Goal: Task Accomplishment & Management: Manage account settings

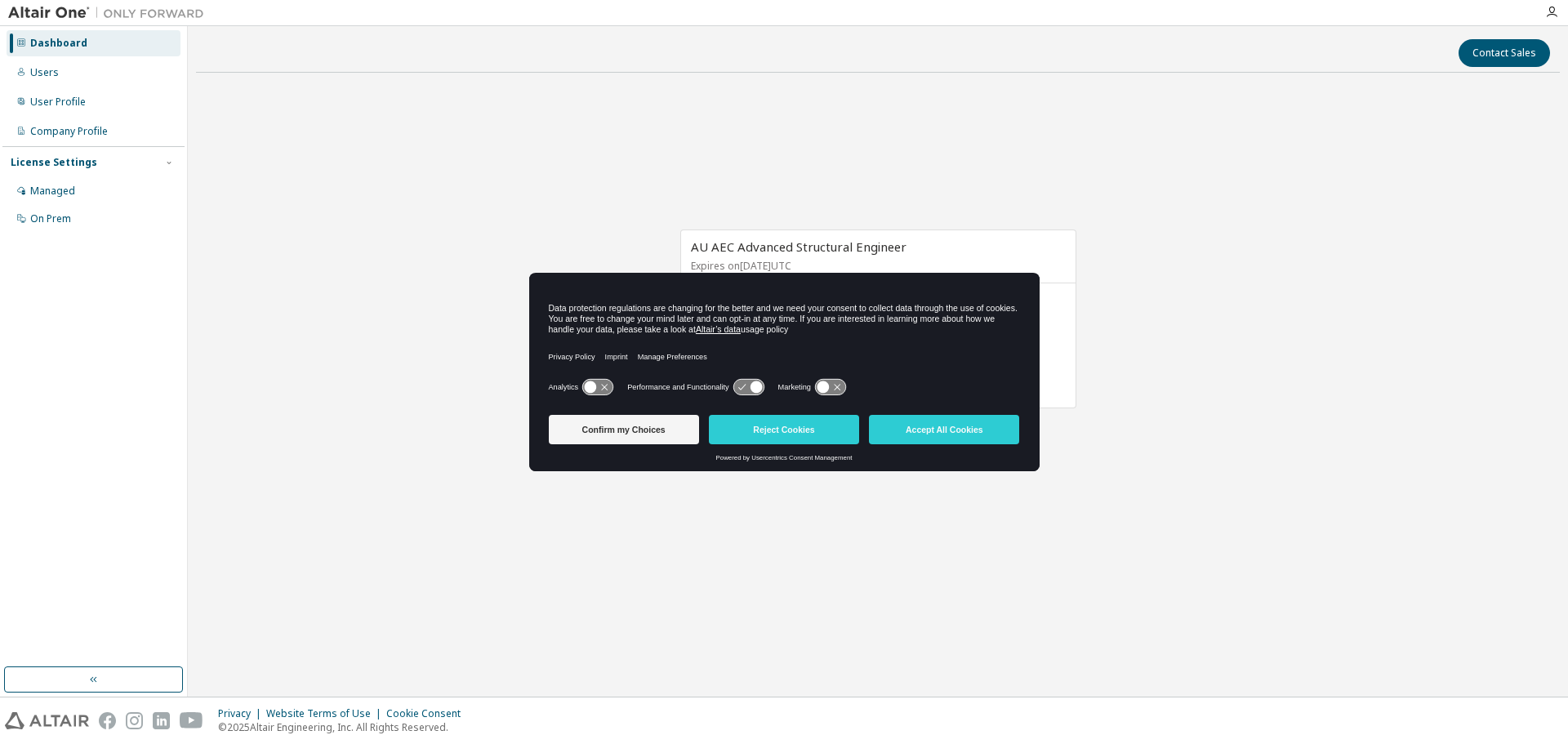
click at [745, 391] on icon at bounding box center [748, 387] width 30 height 16
click at [603, 384] on icon at bounding box center [597, 387] width 30 height 16
click at [736, 386] on icon at bounding box center [748, 387] width 30 height 16
click at [754, 389] on icon at bounding box center [755, 387] width 12 height 12
click at [950, 433] on button "Accept All Cookies" at bounding box center [944, 430] width 150 height 30
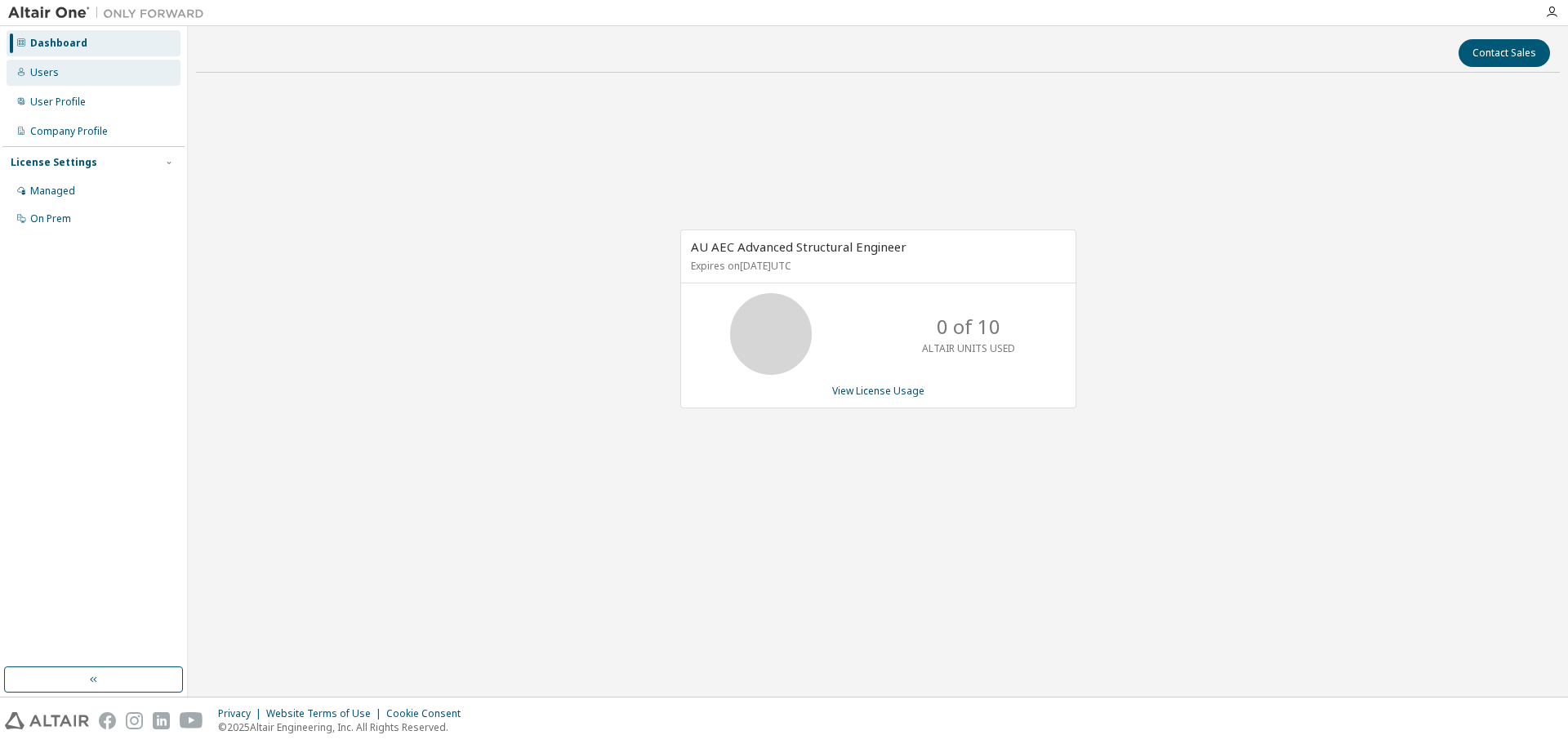
click at [38, 73] on div "Users" at bounding box center [44, 73] width 29 height 13
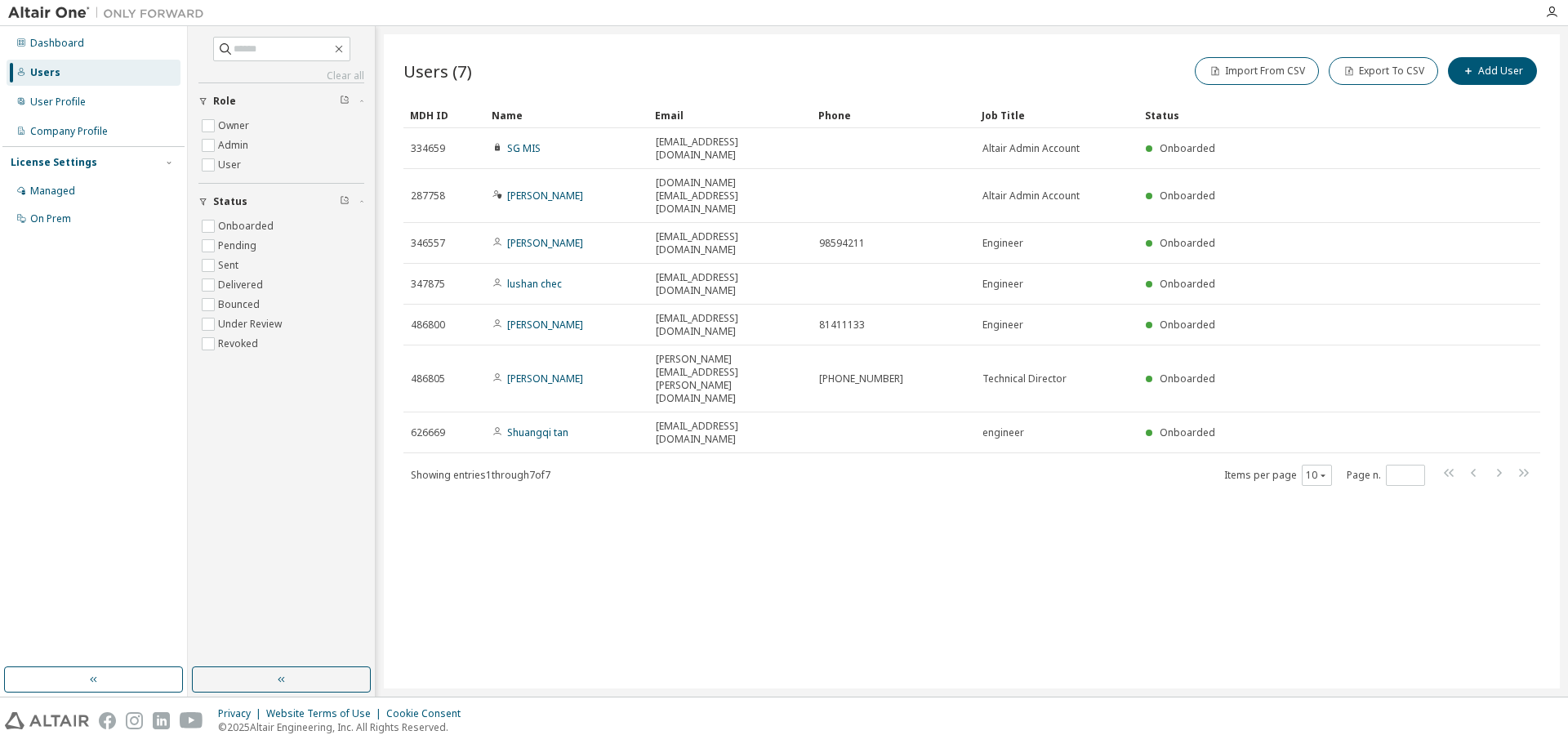
drag, startPoint x: 846, startPoint y: 310, endPoint x: 726, endPoint y: 389, distance: 143.7
click at [726, 389] on div "Users (7) Import From CSV Export To CSV Add User Clear Load Save Save As Field …" at bounding box center [972, 362] width 1176 height 654
click at [1484, 74] on button "Add User" at bounding box center [1492, 71] width 89 height 28
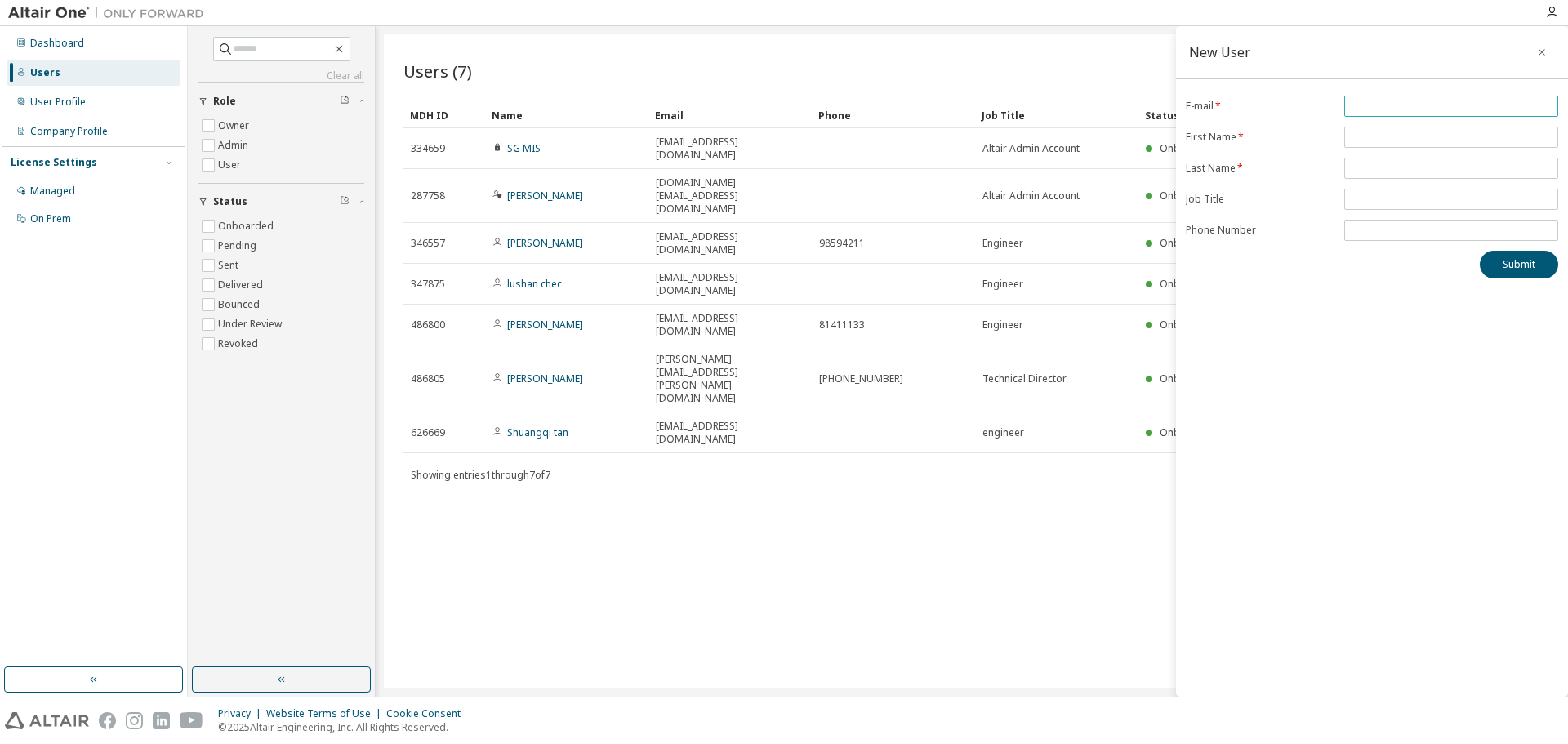
click at [1389, 104] on input "email" at bounding box center [1451, 106] width 206 height 13
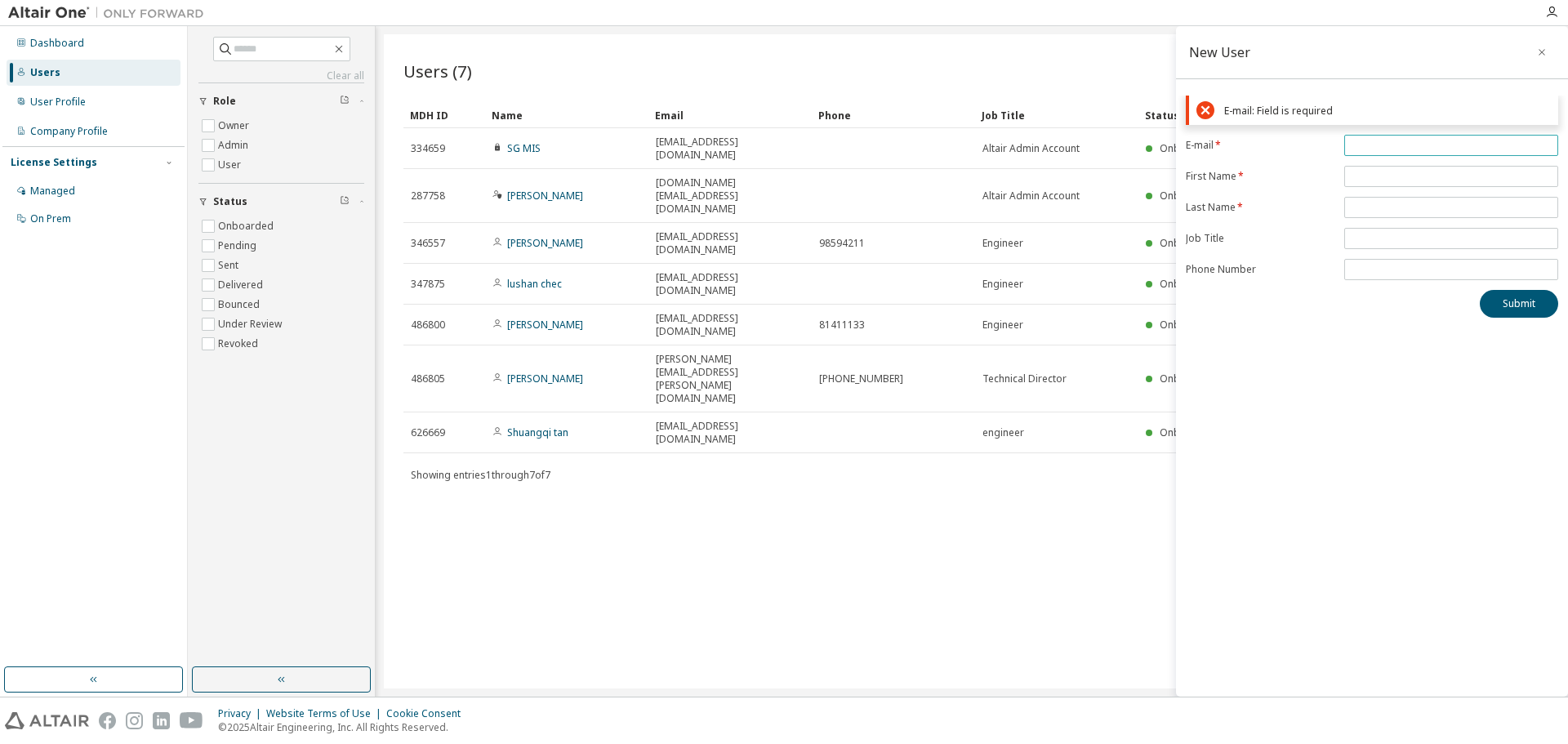
click at [1379, 147] on input "email" at bounding box center [1451, 146] width 206 height 13
paste input "**********"
type input "**********"
click at [1361, 172] on form "**********" at bounding box center [1372, 208] width 372 height 145
type input "******"
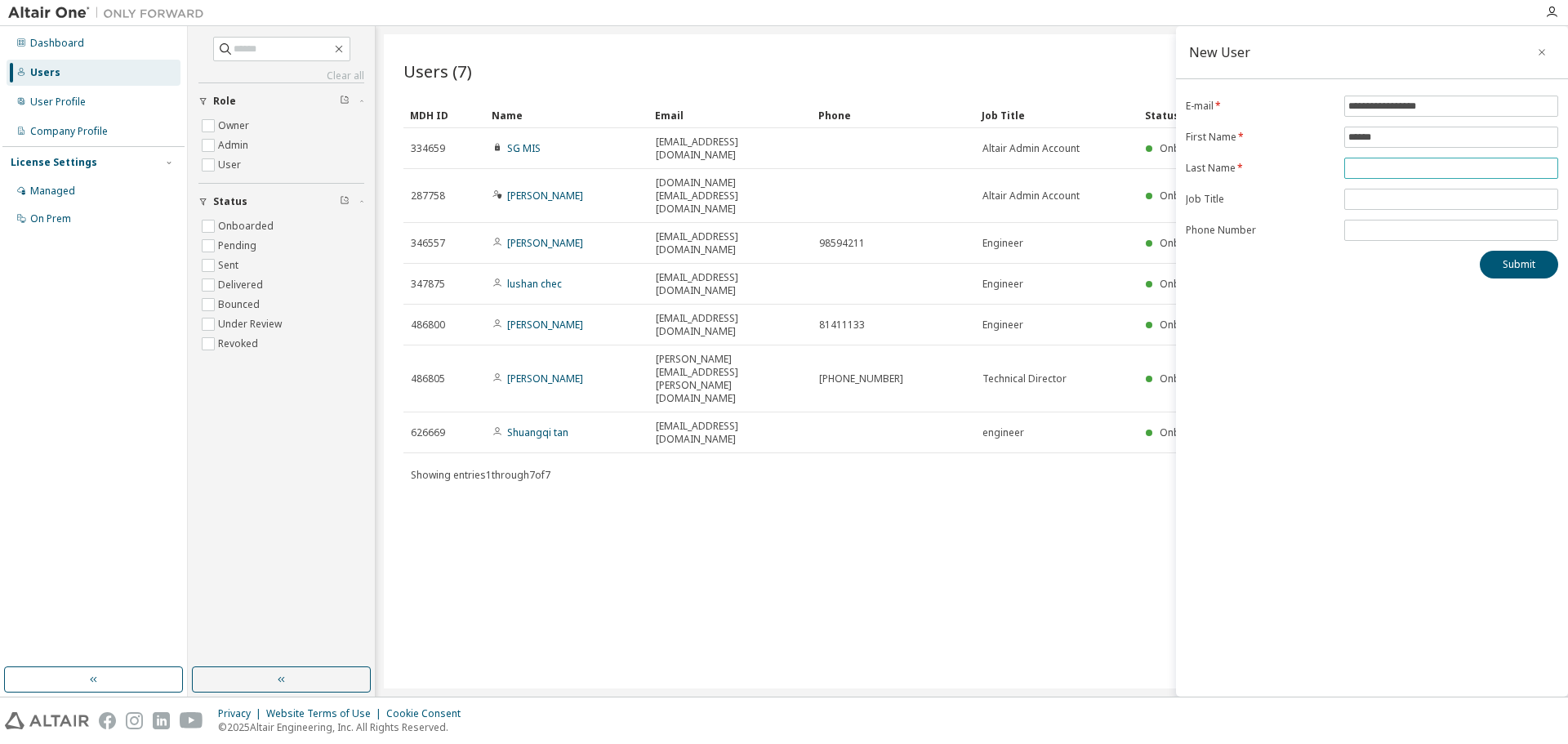
click at [1361, 172] on input "text" at bounding box center [1451, 168] width 206 height 13
type input "**"
click at [1358, 197] on input "text" at bounding box center [1451, 199] width 206 height 13
type input "********"
click at [1528, 265] on button "Submit" at bounding box center [1518, 264] width 78 height 28
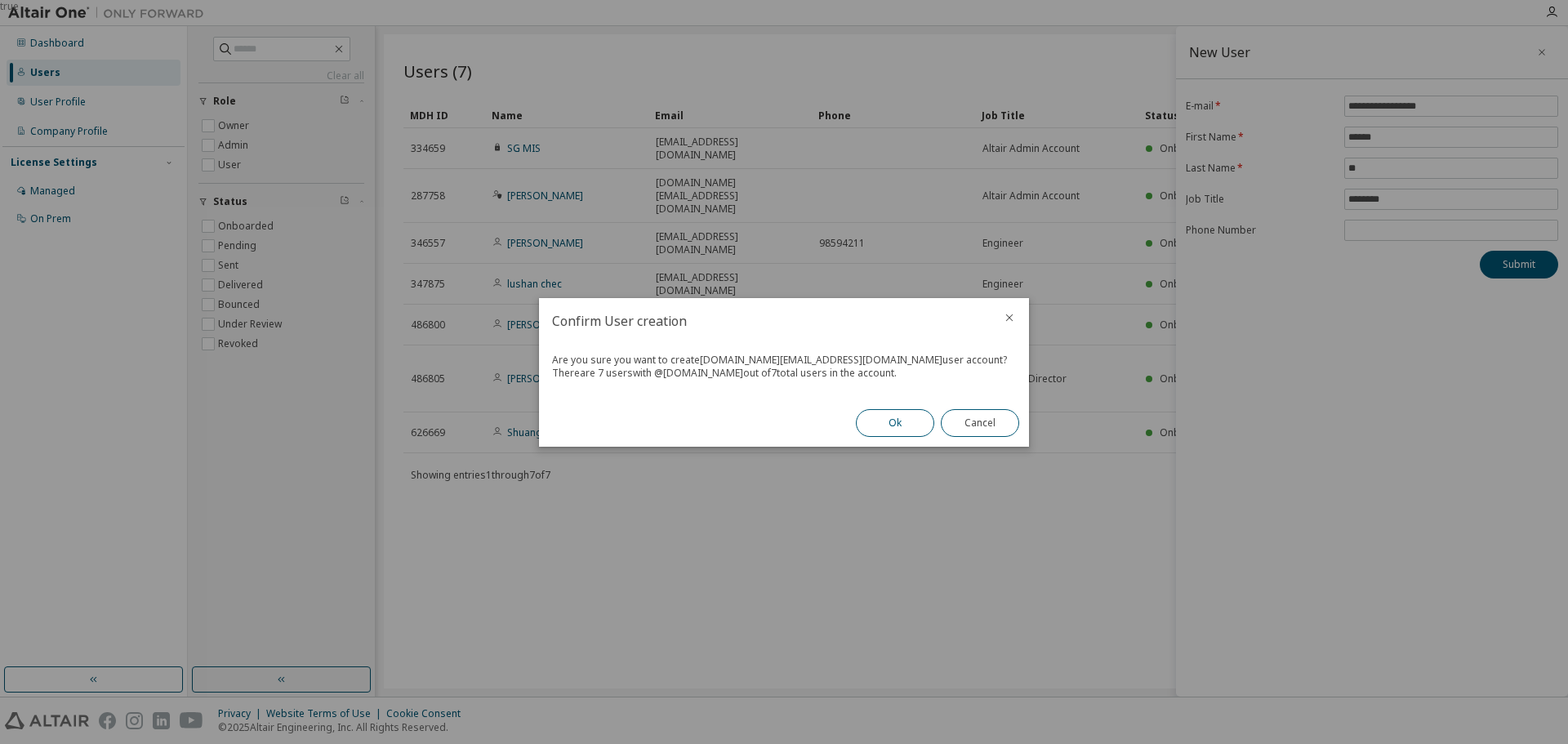
click at [895, 422] on button "Ok" at bounding box center [894, 423] width 78 height 28
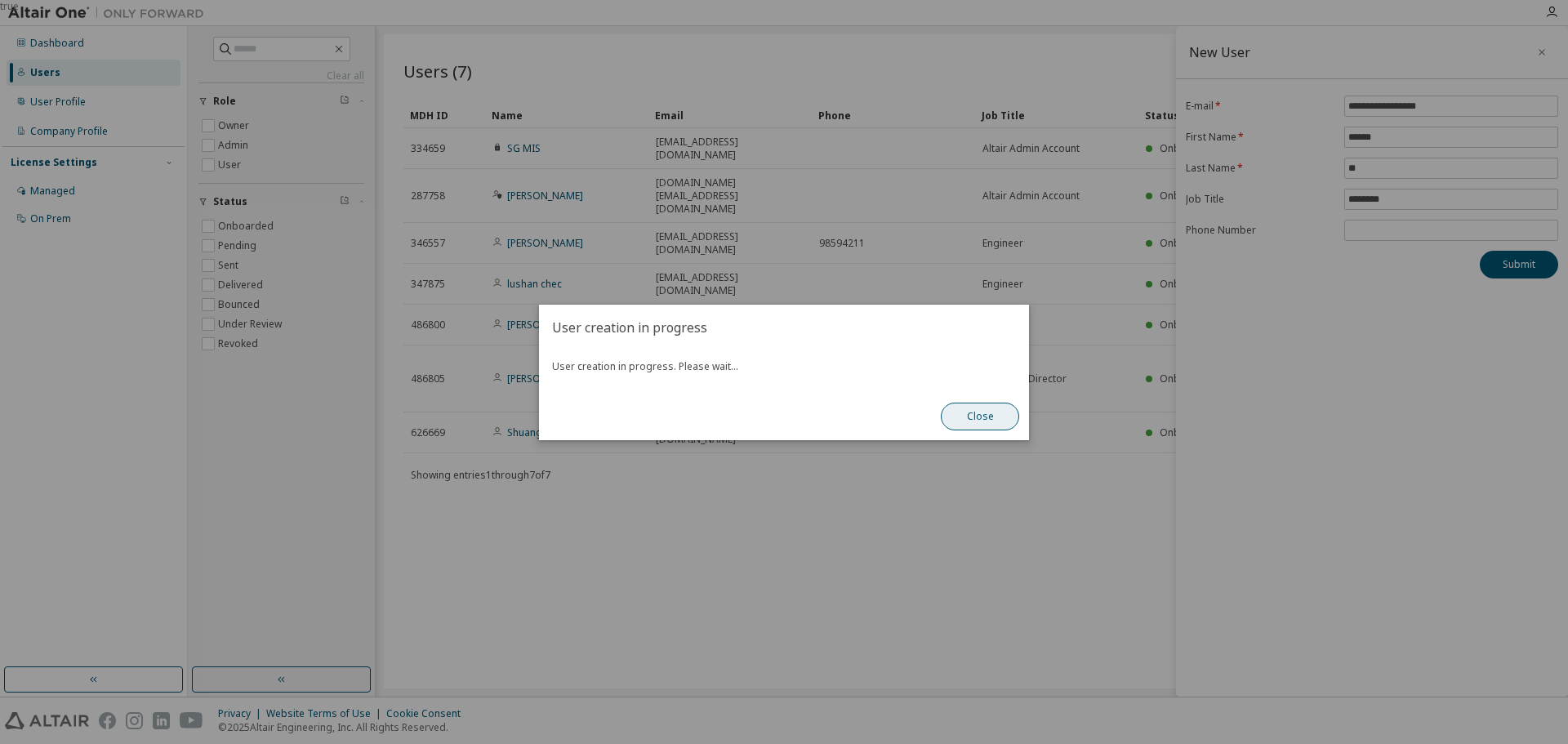
click at [985, 418] on button "Close" at bounding box center [979, 417] width 78 height 28
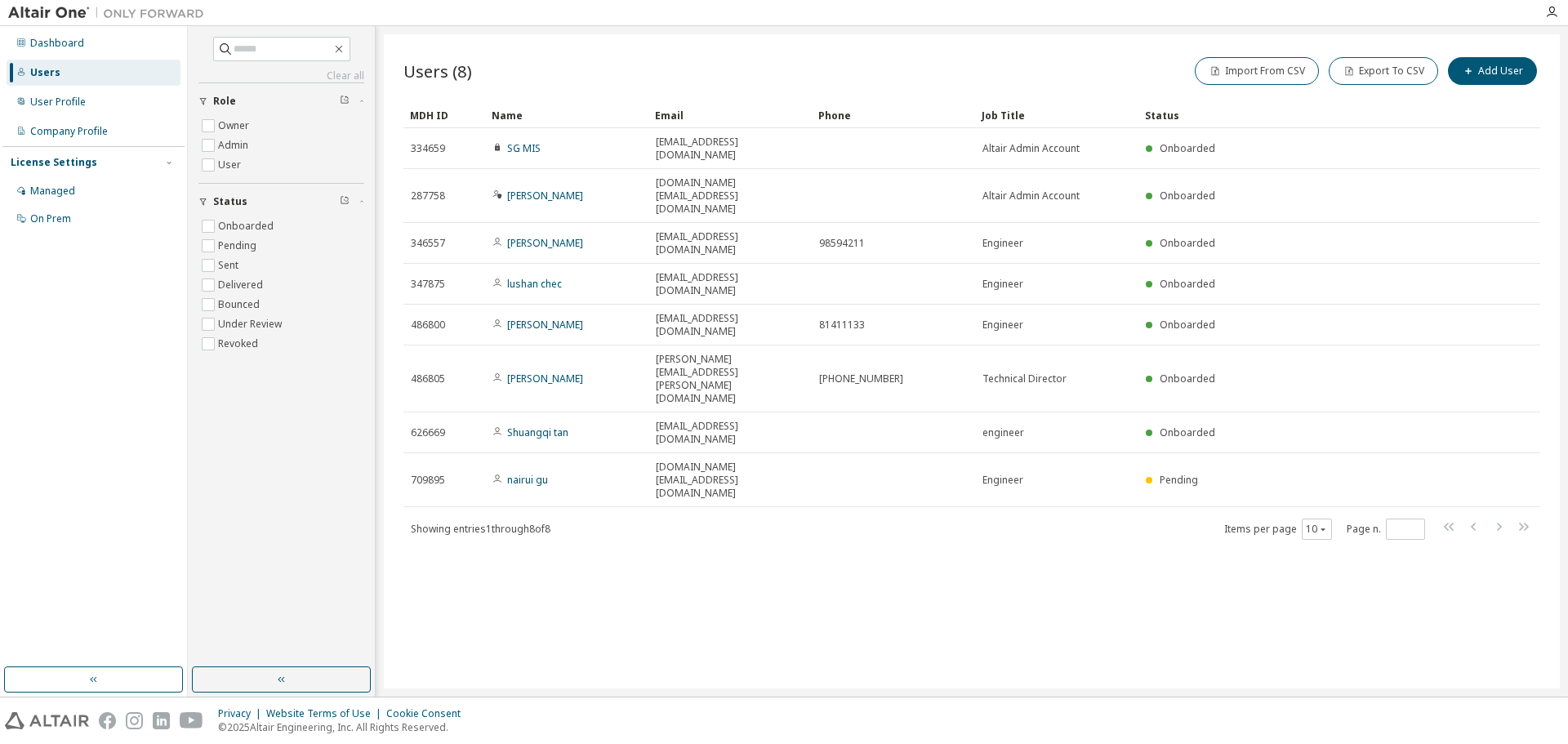
click at [1294, 590] on div "Users (8) Import From CSV Export To CSV Add User Clear Load Save Save As Field …" at bounding box center [972, 362] width 1176 height 654
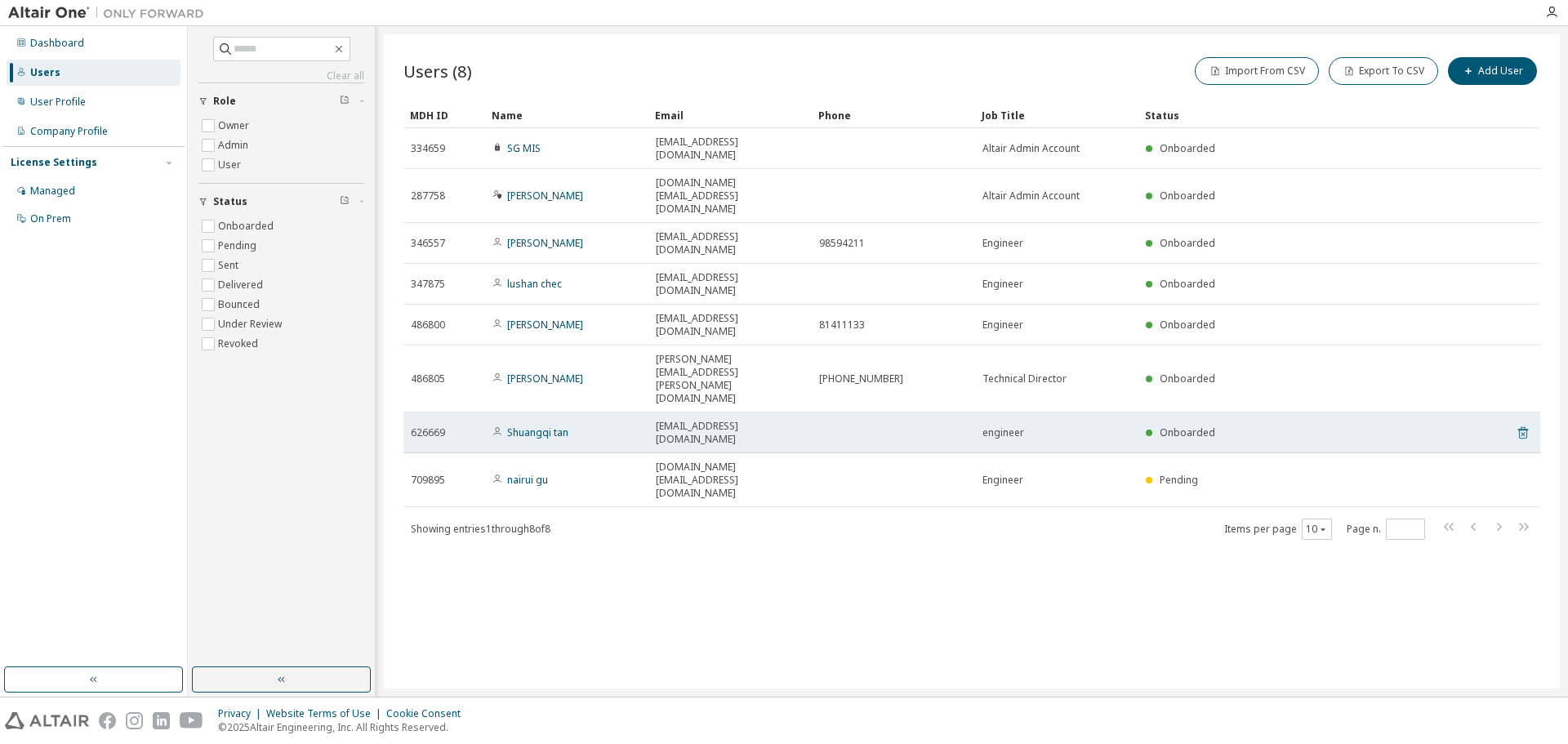
click at [1525, 423] on icon at bounding box center [1523, 433] width 15 height 20
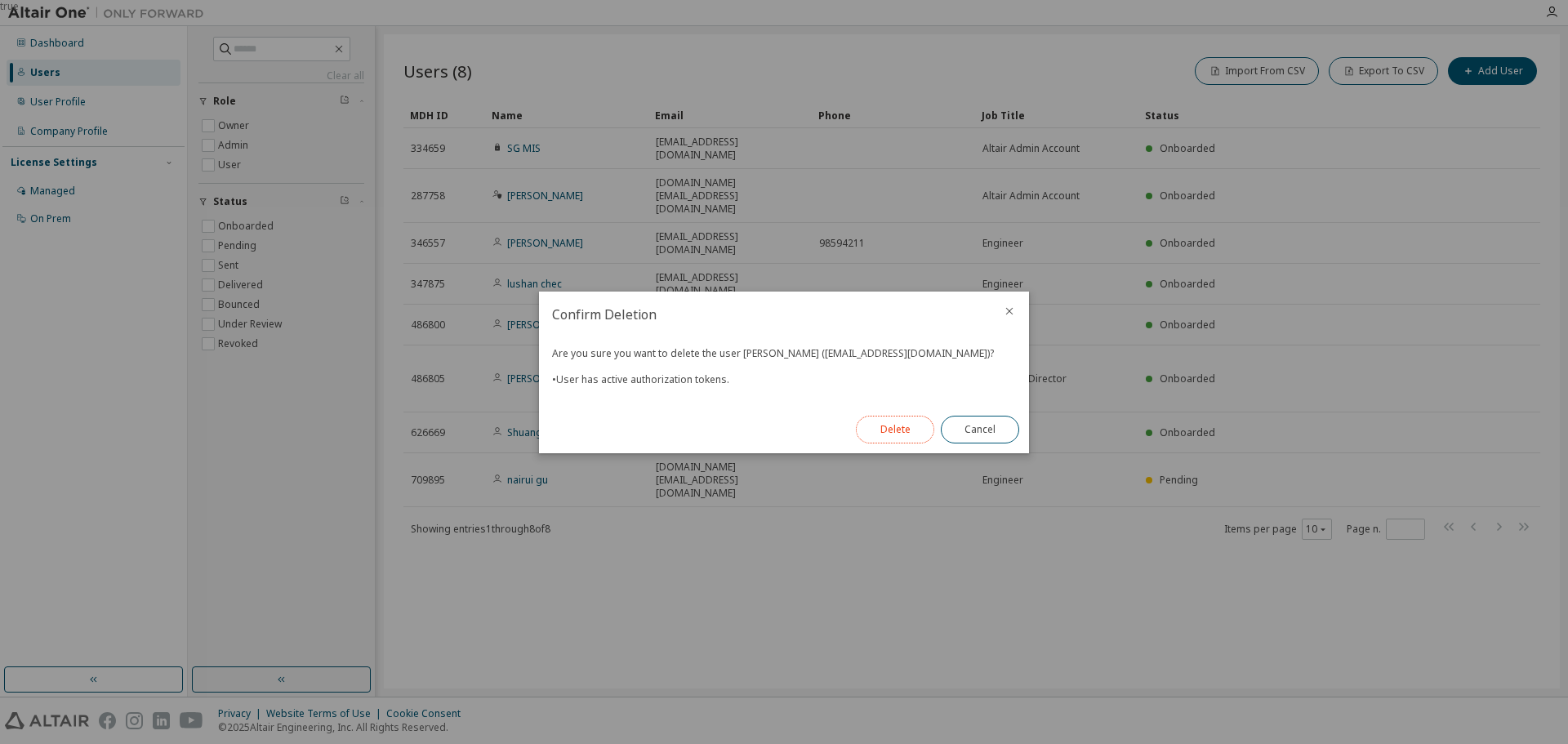
click at [901, 429] on button "Delete" at bounding box center [894, 430] width 78 height 28
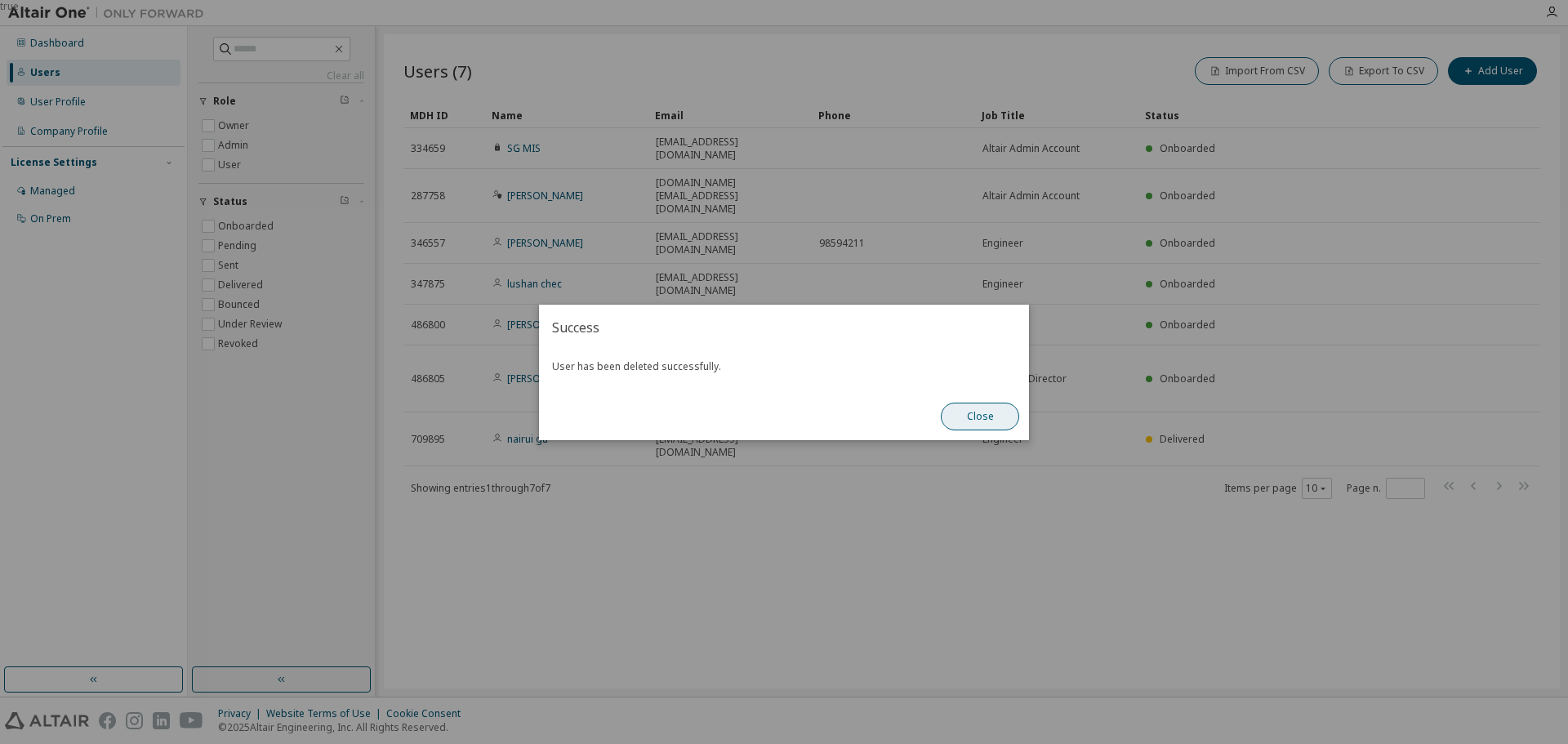
click at [987, 422] on button "Close" at bounding box center [979, 417] width 78 height 28
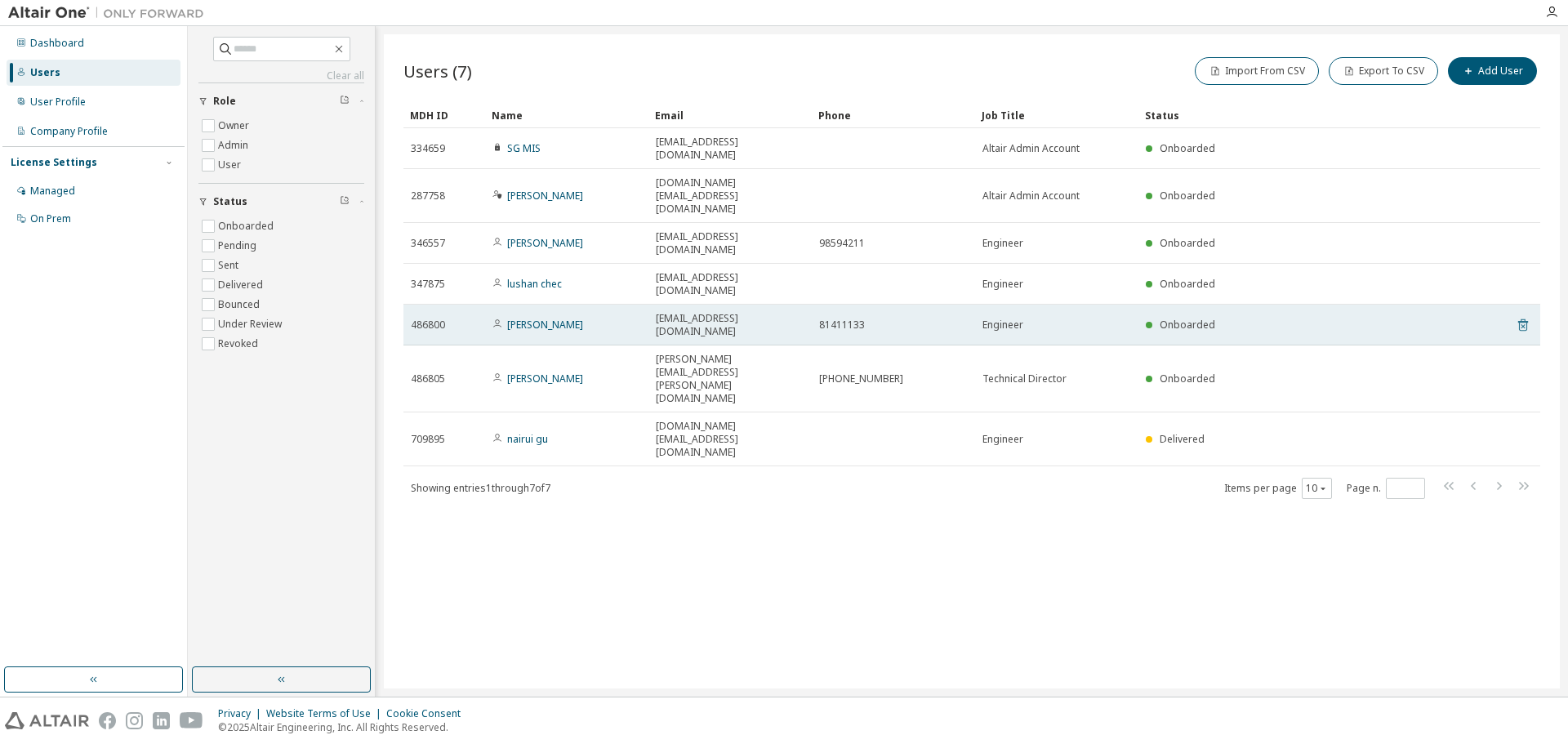
click at [1523, 325] on icon at bounding box center [1522, 326] width 4 height 4
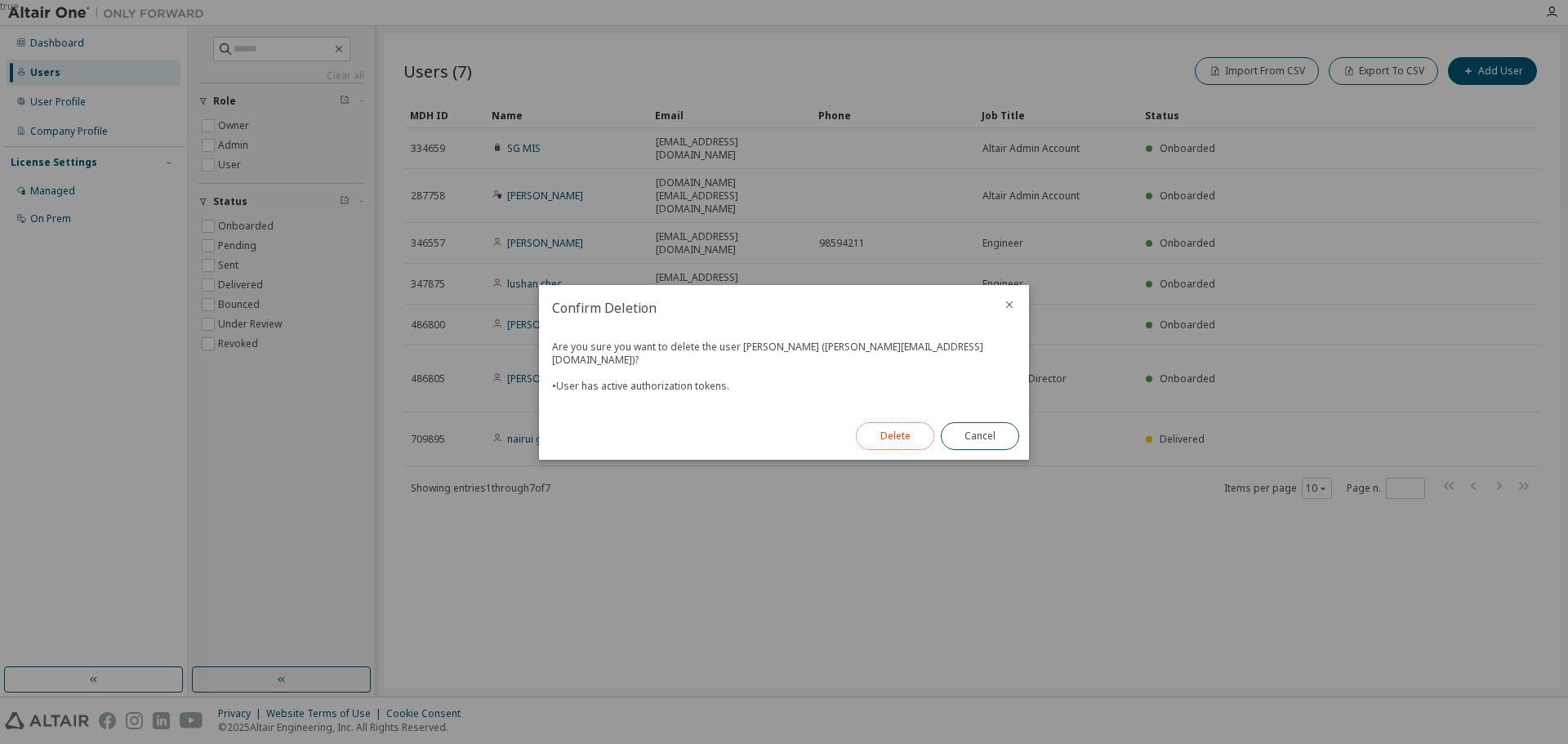
click at [906, 428] on button "Delete" at bounding box center [894, 437] width 78 height 28
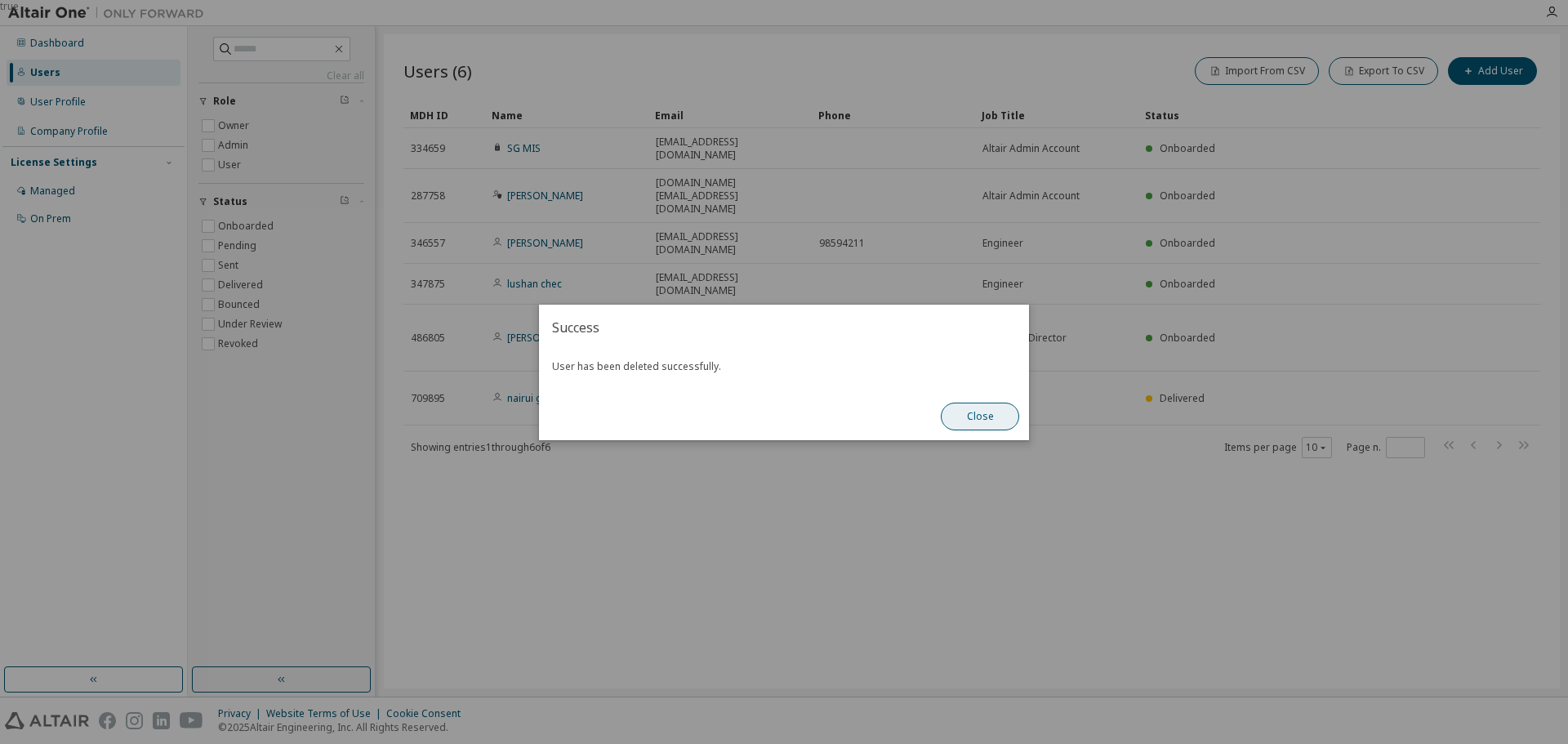
click at [982, 417] on button "Close" at bounding box center [979, 417] width 78 height 28
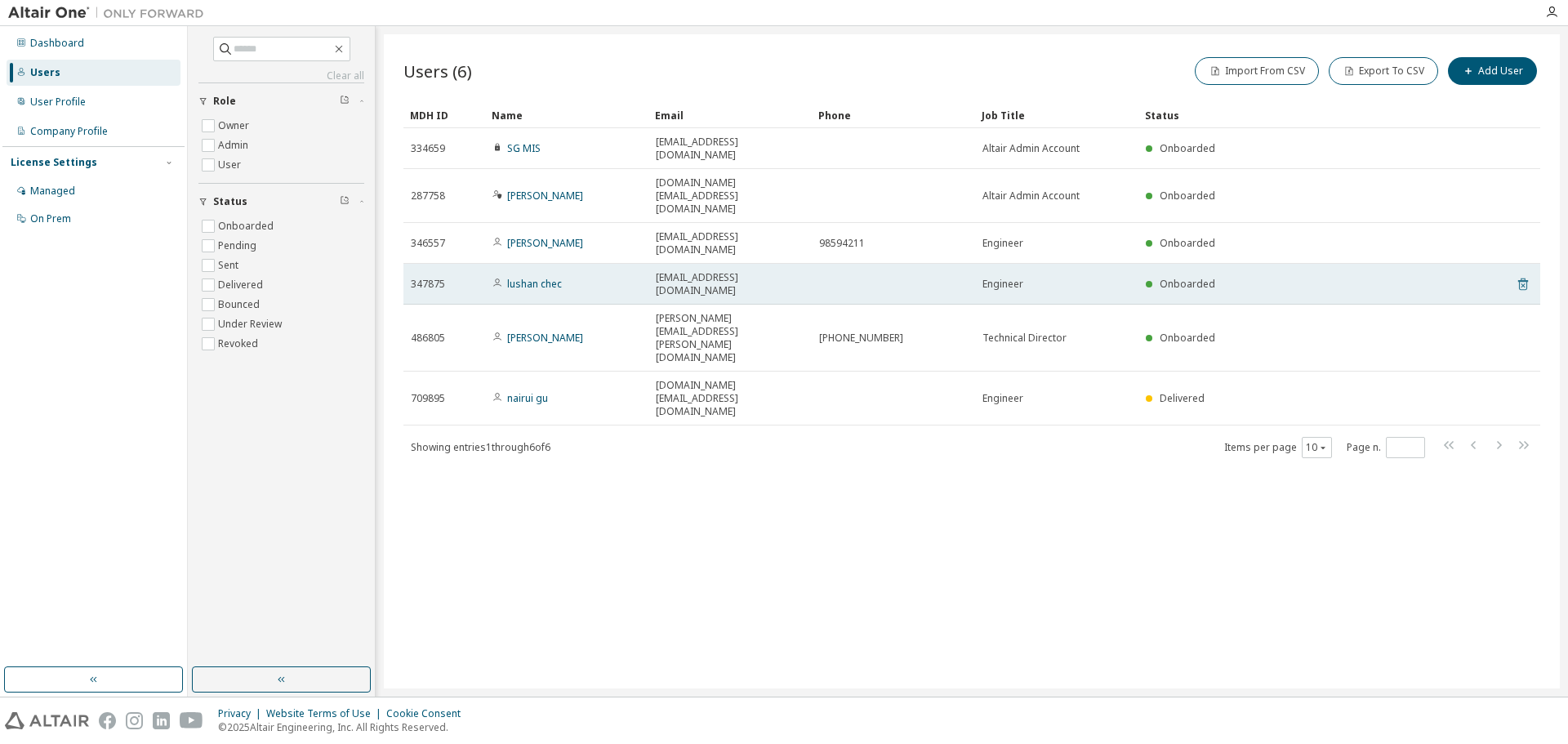
click at [1521, 274] on icon at bounding box center [1523, 284] width 15 height 20
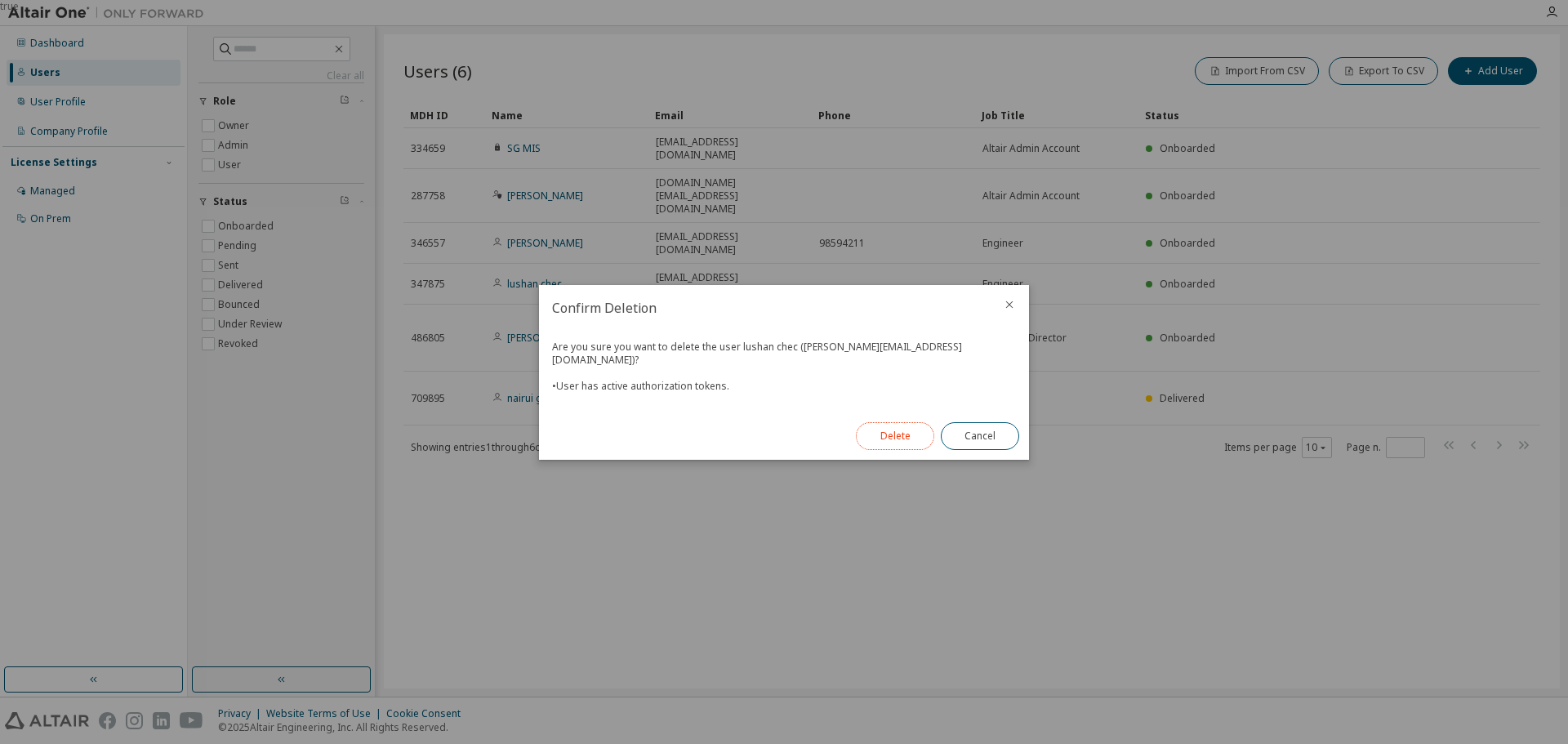
click at [892, 433] on button "Delete" at bounding box center [894, 437] width 78 height 28
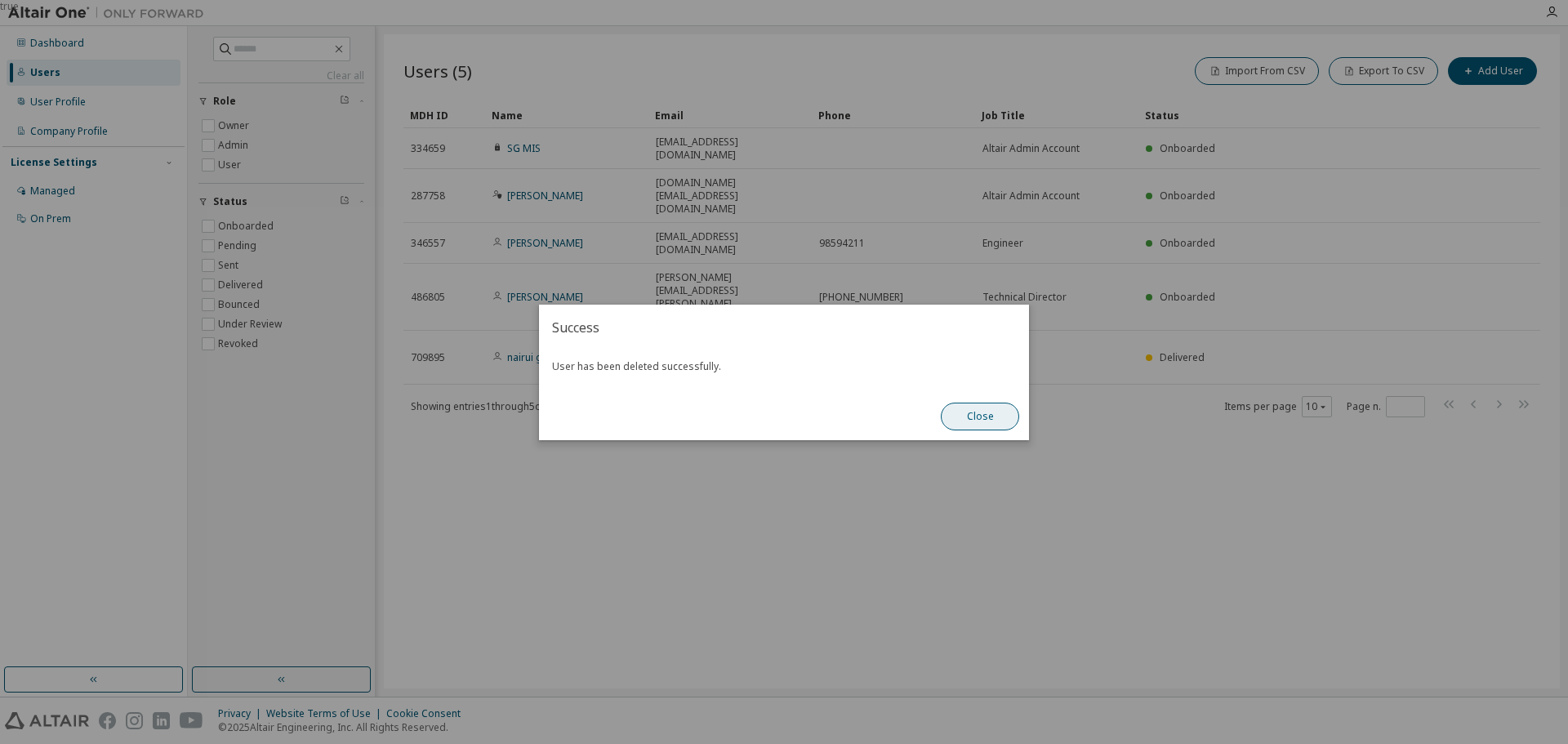
click at [968, 419] on button "Close" at bounding box center [979, 417] width 78 height 28
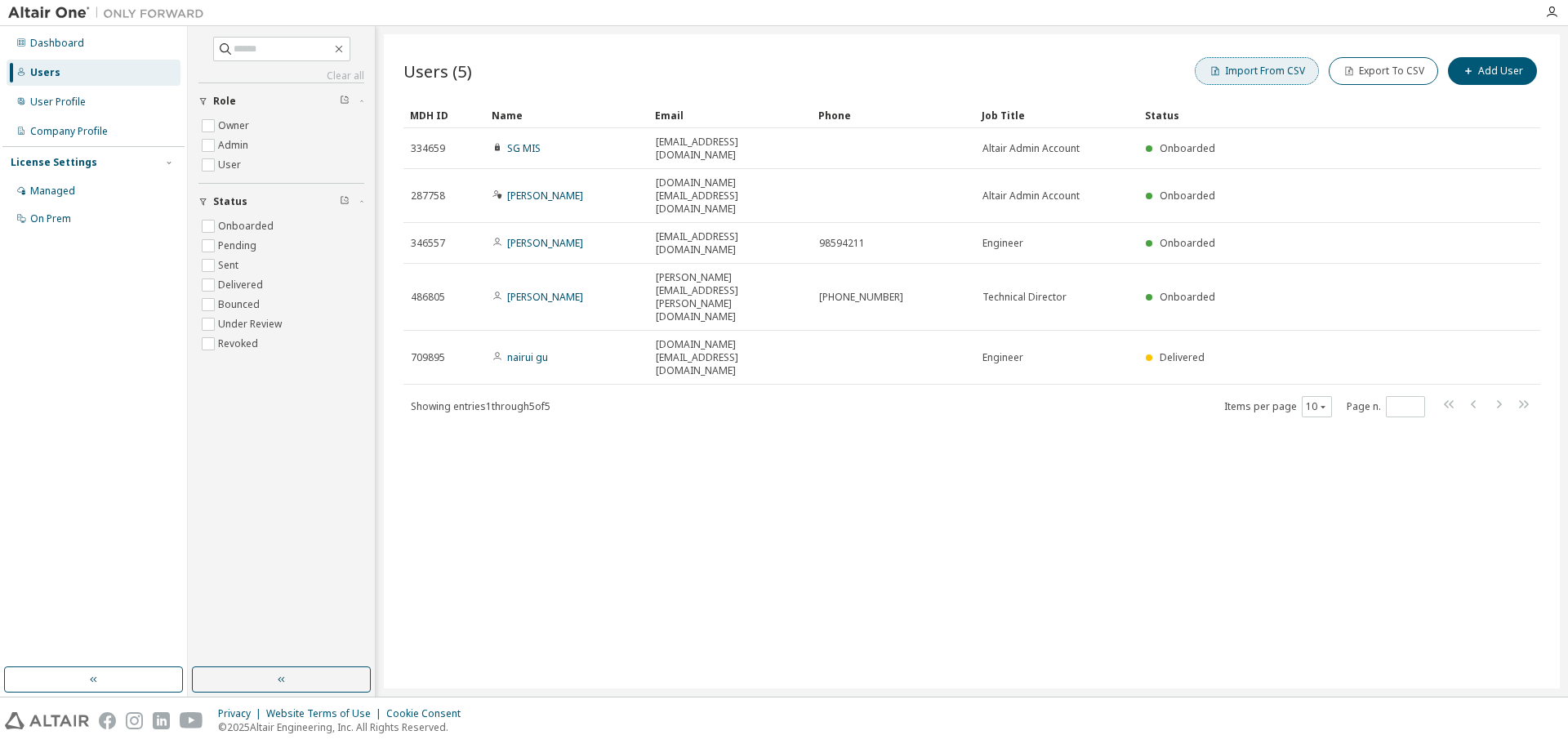
click at [1264, 76] on button "Import From CSV" at bounding box center [1256, 71] width 124 height 28
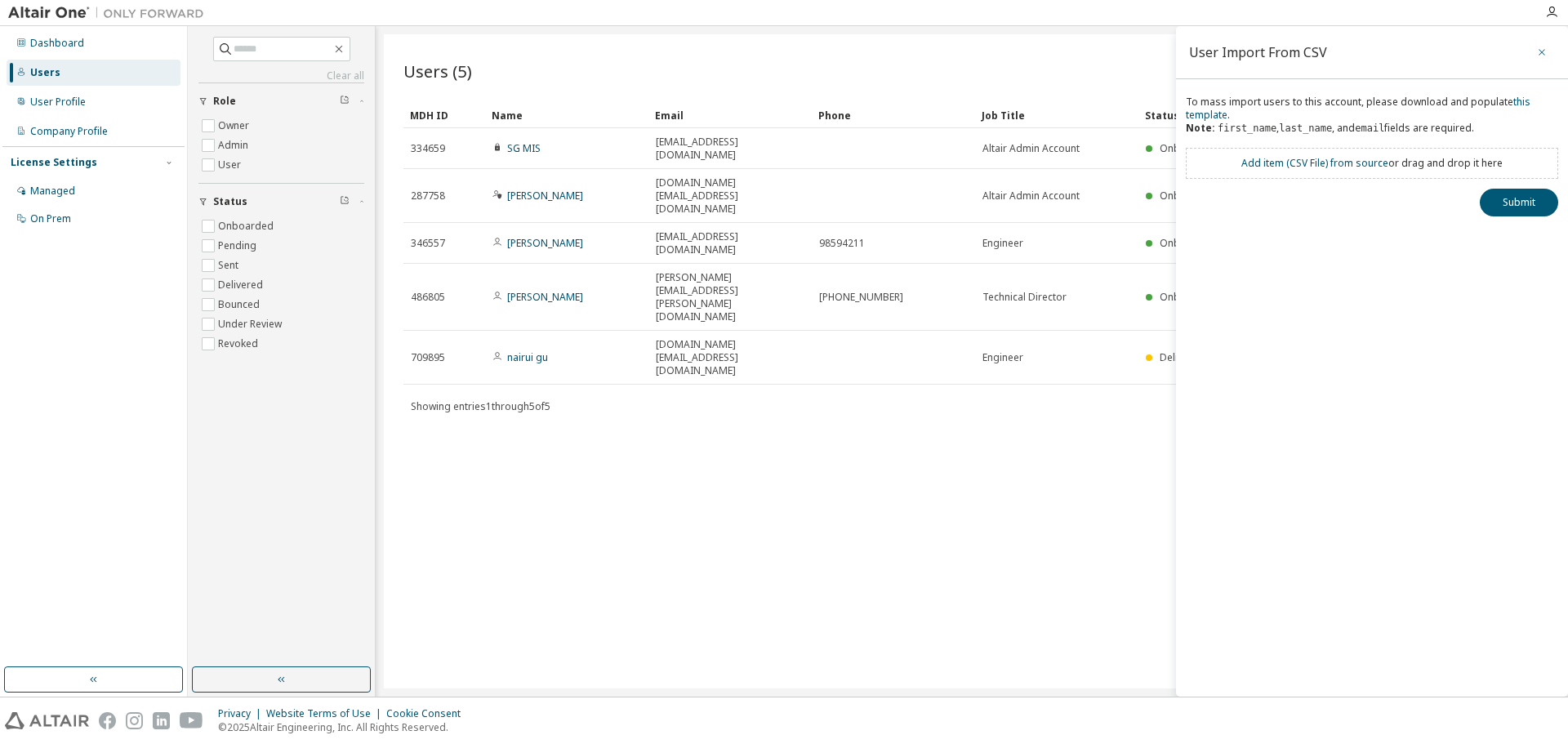
click at [1542, 48] on icon "button" at bounding box center [1542, 53] width 12 height 13
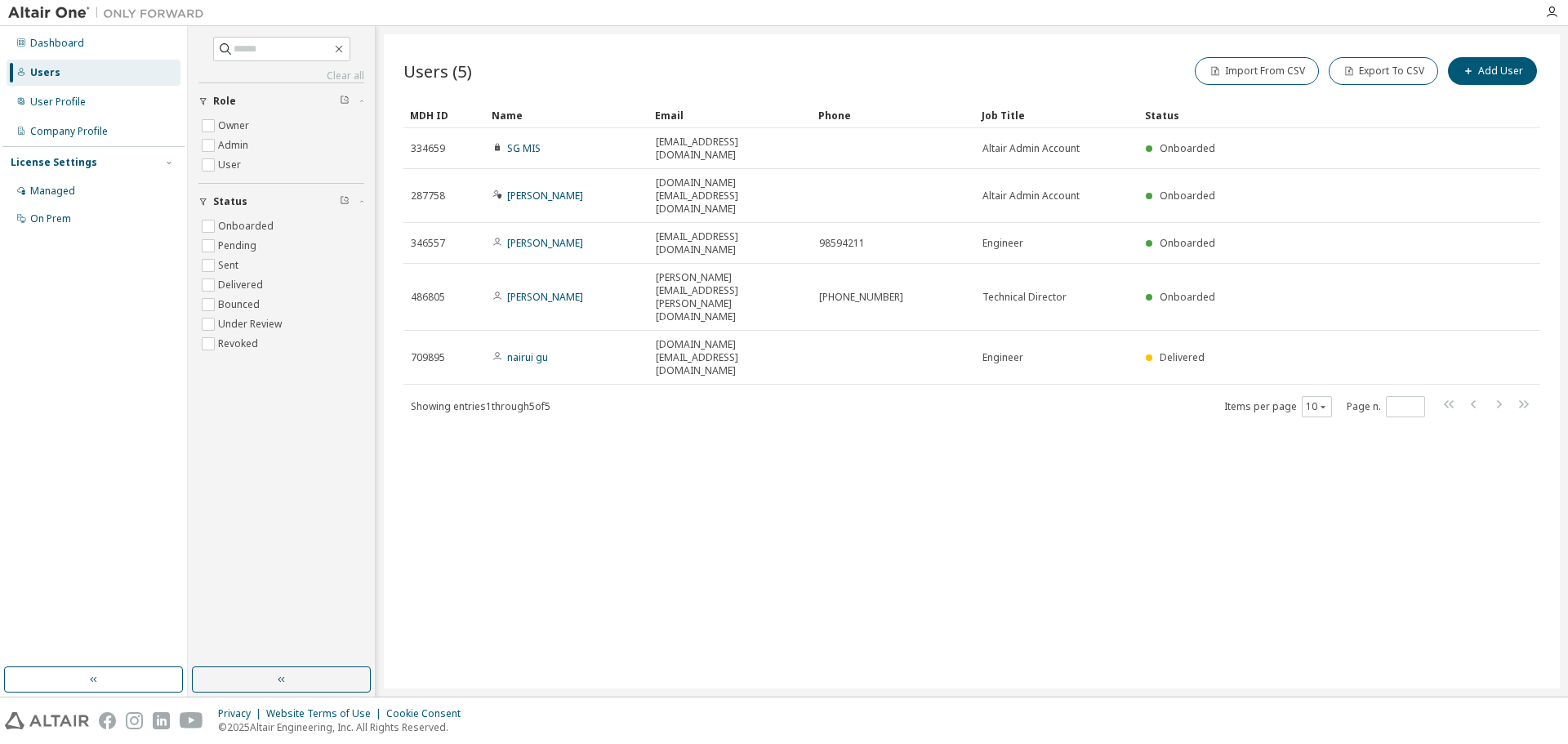
click at [870, 376] on div "Users (5) Import From CSV Export To CSV Add User Clear Load Save Save As Field …" at bounding box center [972, 362] width 1176 height 654
click at [837, 460] on div "Users (5) Import From CSV Export To CSV Add User Clear Load Save Save As Field …" at bounding box center [972, 362] width 1176 height 654
